Goal: Find specific page/section: Find specific page/section

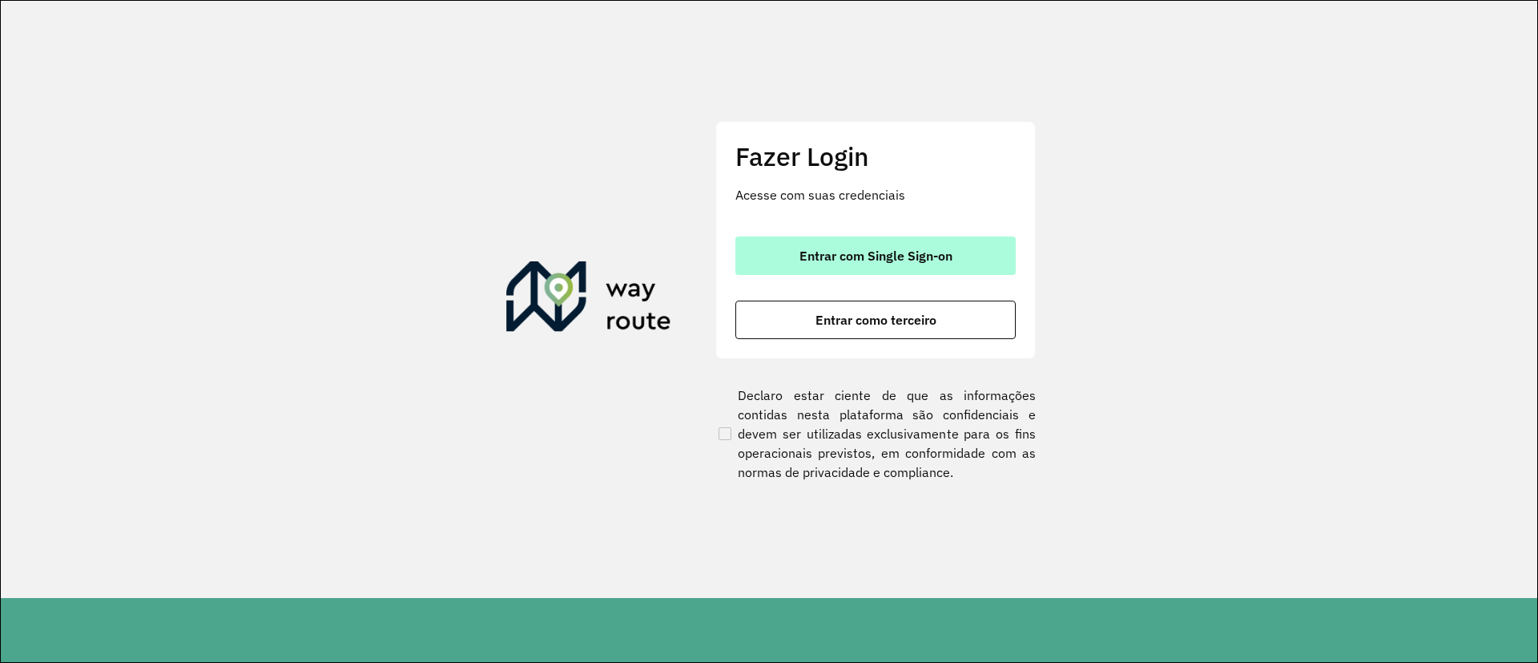
click at [832, 256] on span "Entrar com Single Sign-on" at bounding box center [876, 255] width 153 height 13
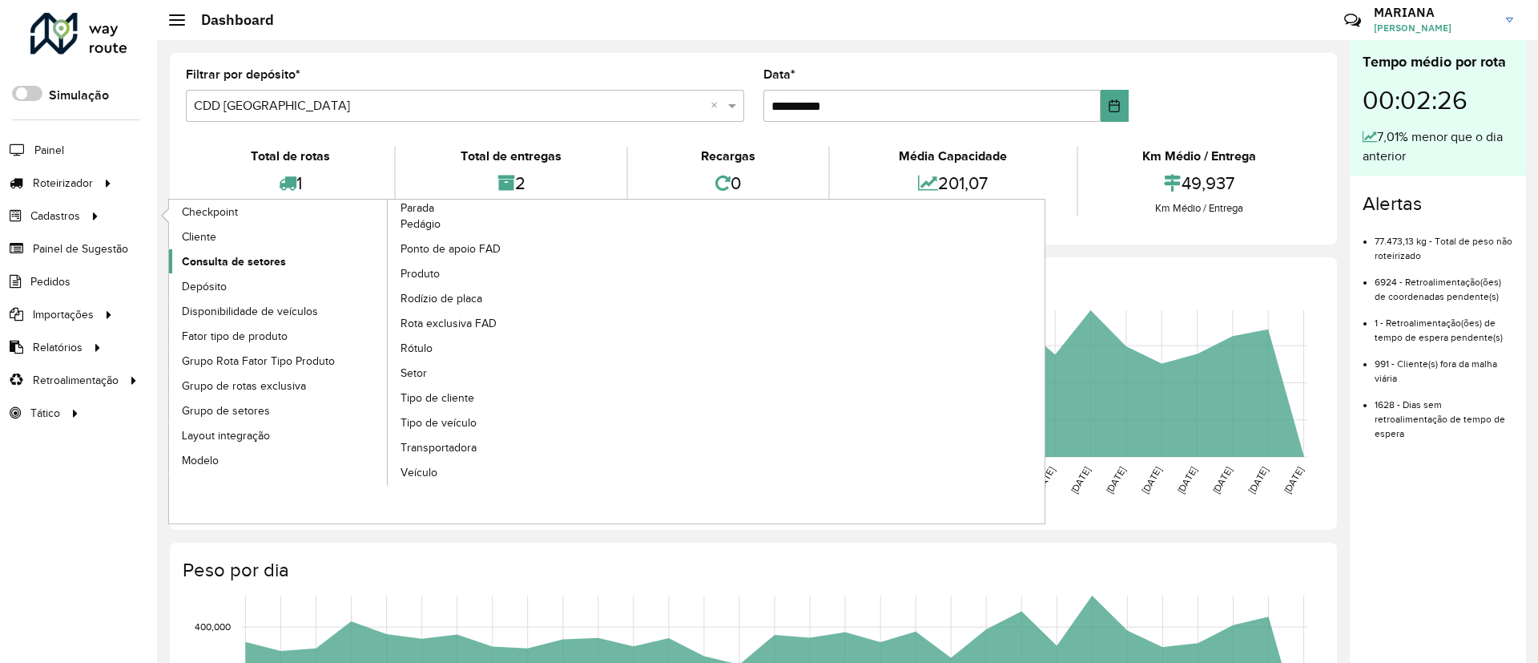
click at [239, 257] on span "Consulta de setores" at bounding box center [234, 261] width 104 height 17
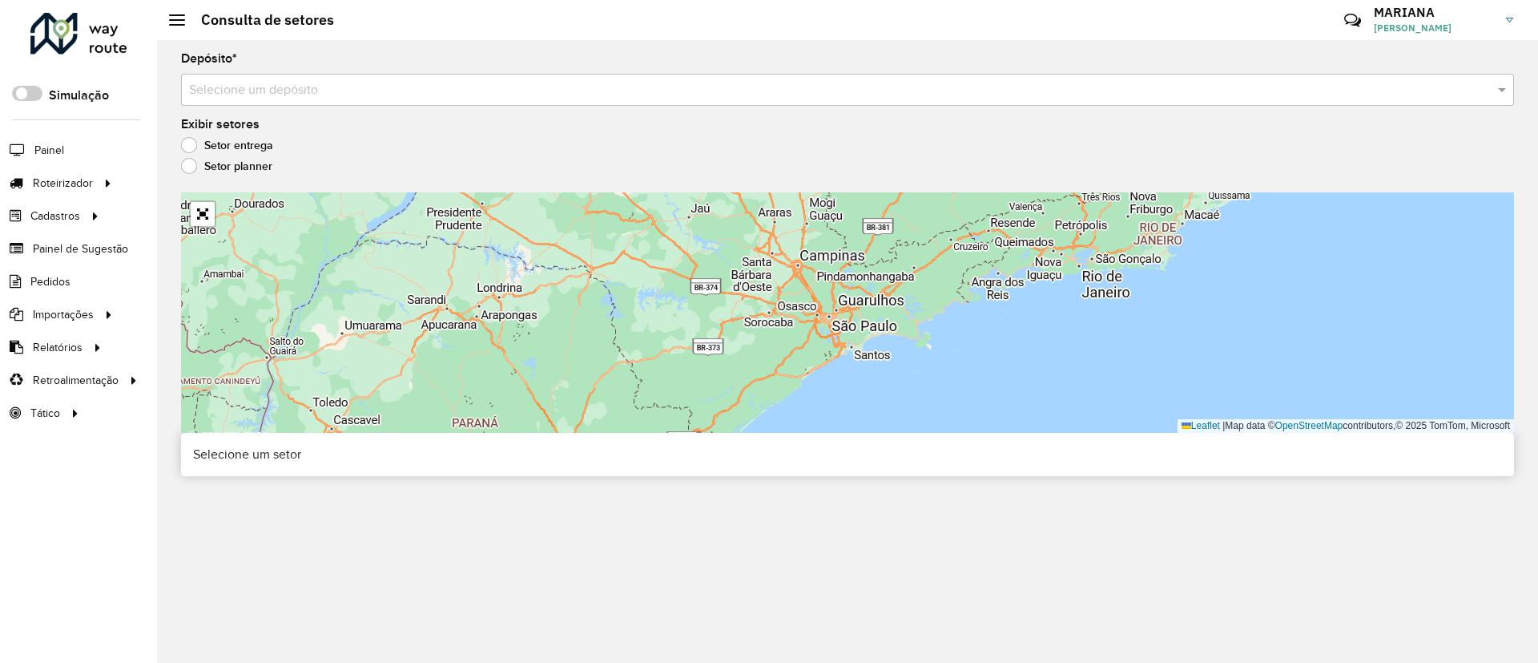
click at [247, 87] on input "text" at bounding box center [831, 90] width 1285 height 19
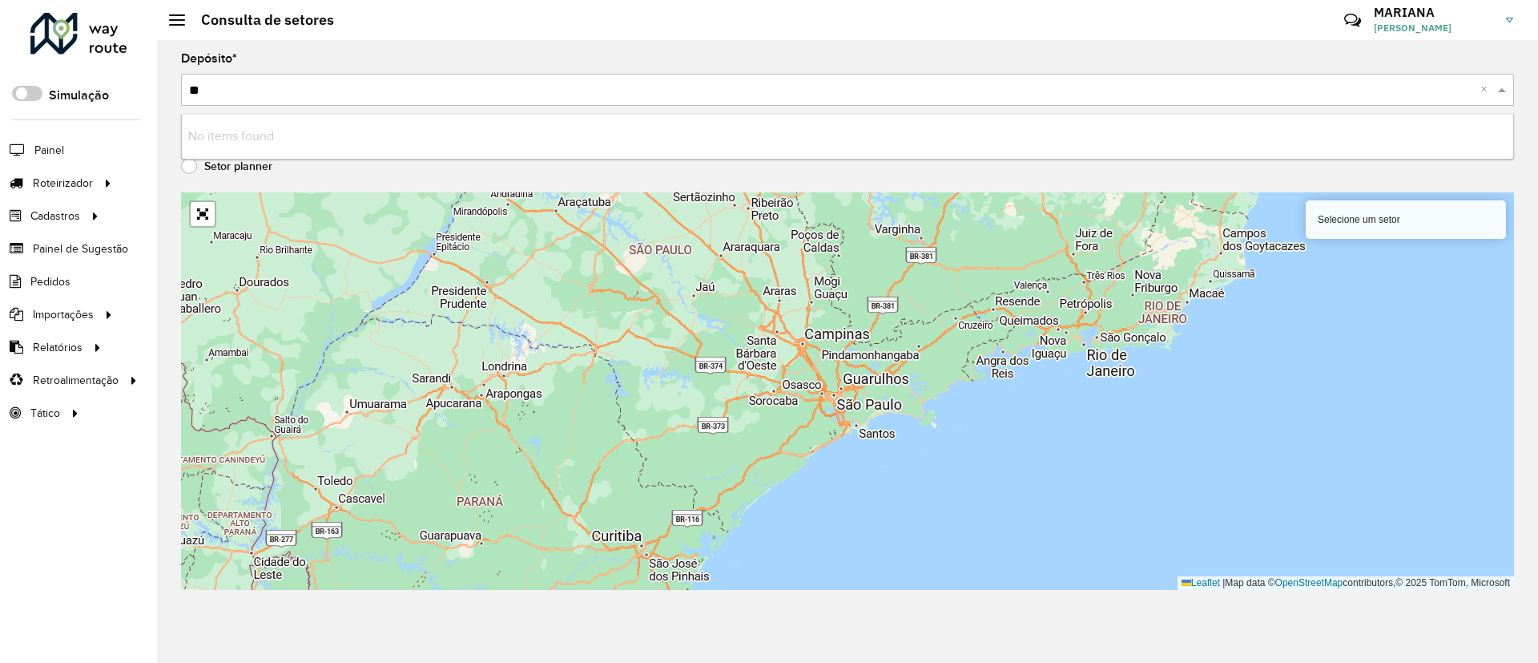
type input "*"
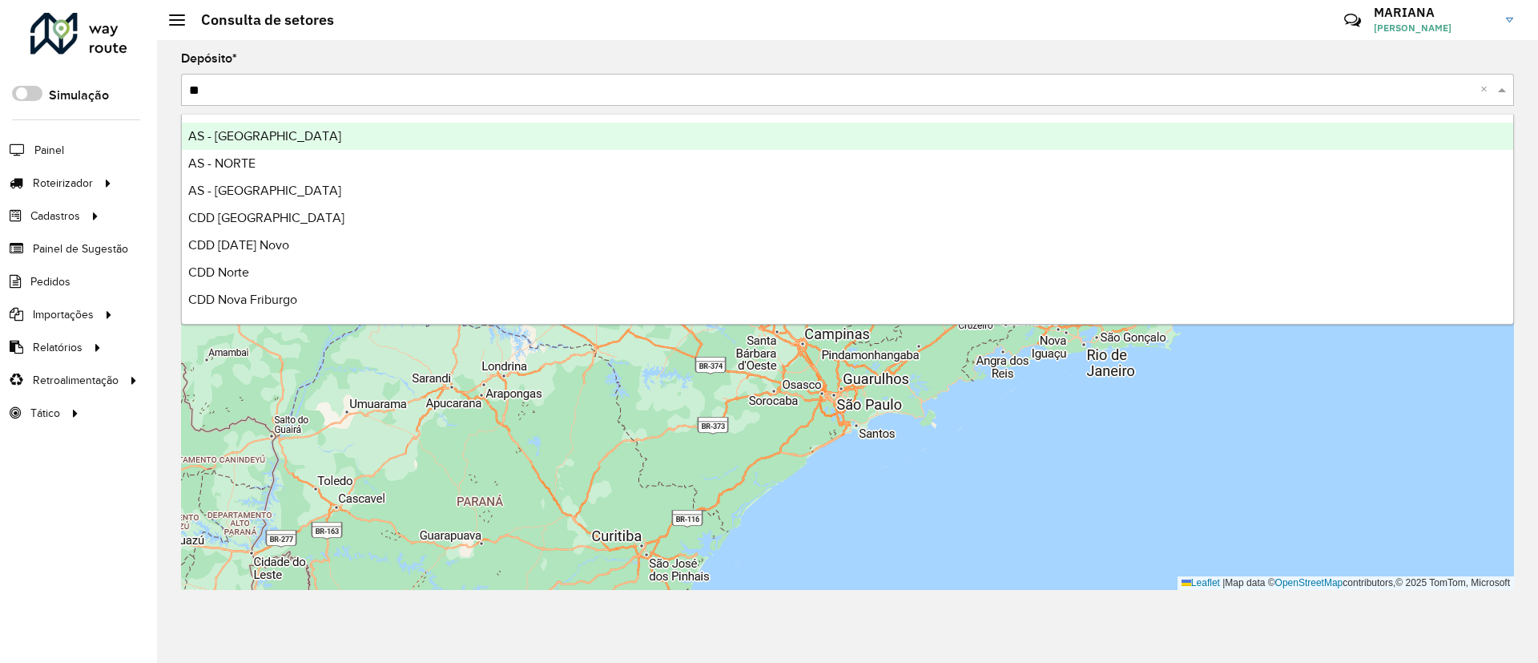
type input "***"
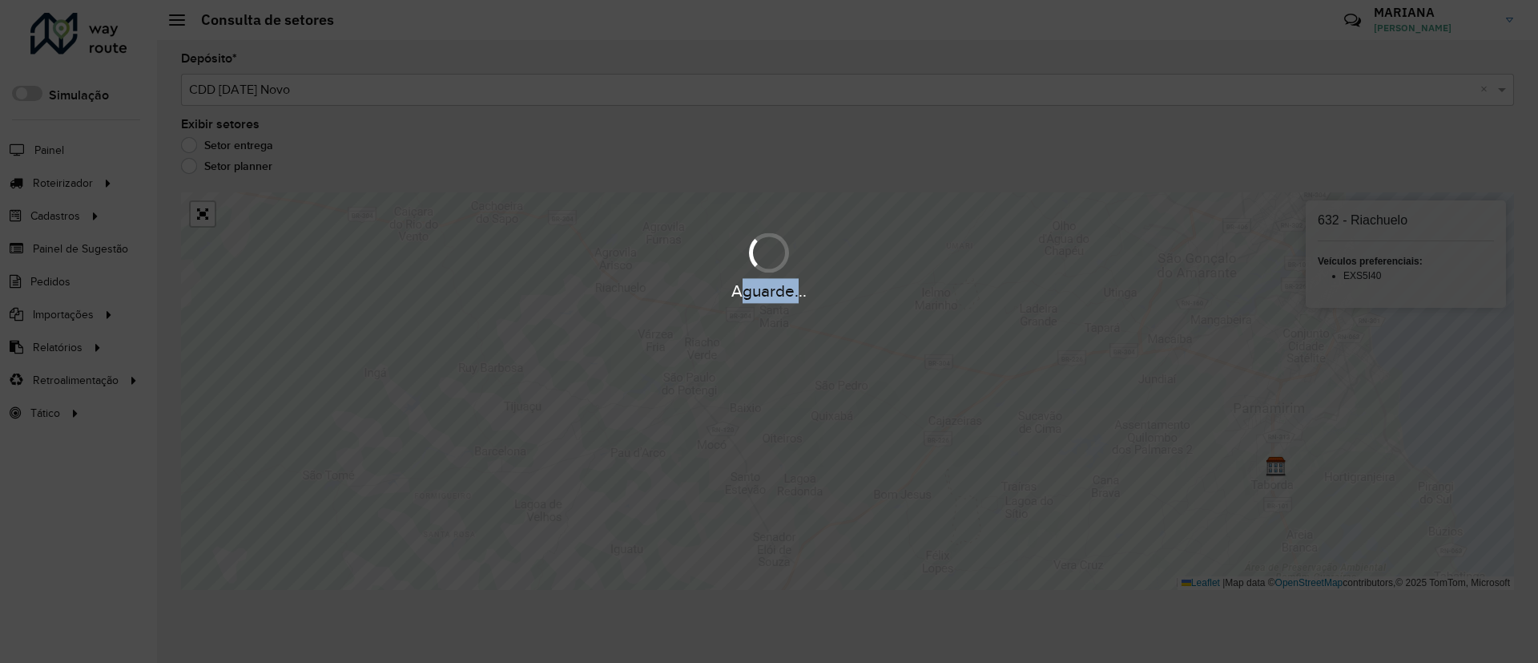
click at [590, 286] on div "Aguarde..." at bounding box center [769, 290] width 1538 height 25
